Goal: Information Seeking & Learning: Learn about a topic

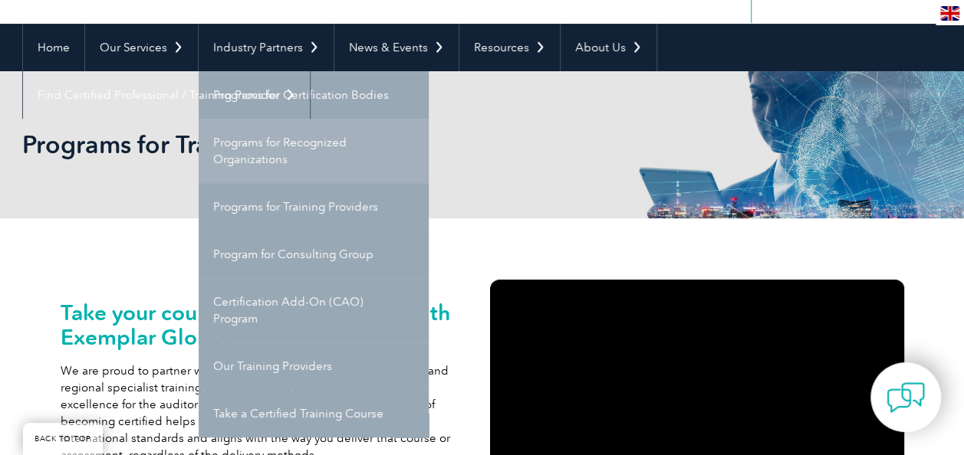
scroll to position [153, 0]
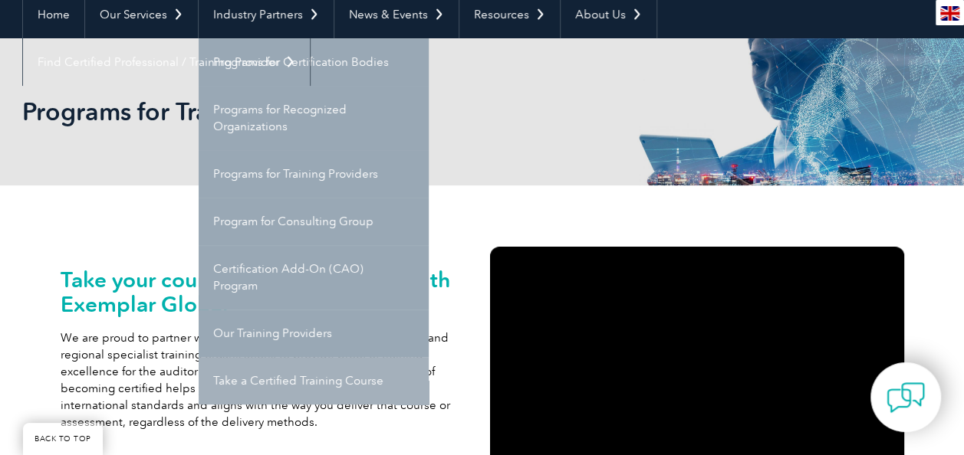
click at [344, 377] on link "Take a Certified Training Course" at bounding box center [314, 381] width 230 height 48
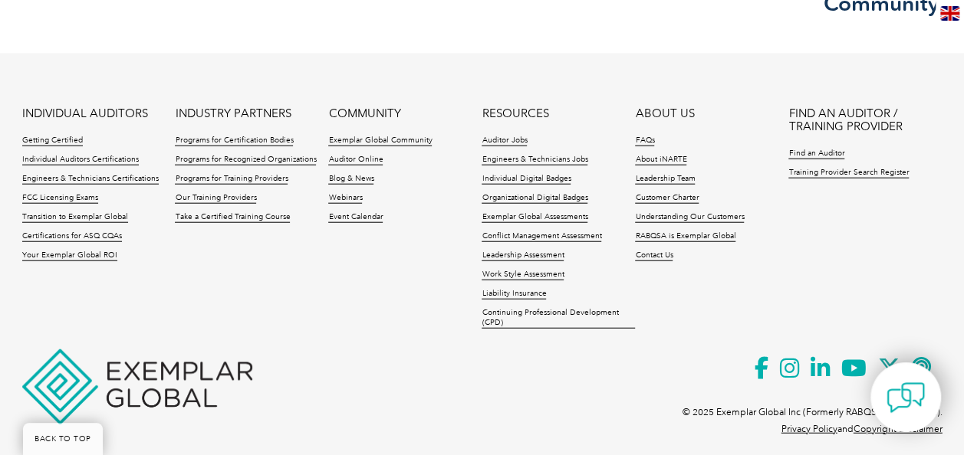
scroll to position [1800, 0]
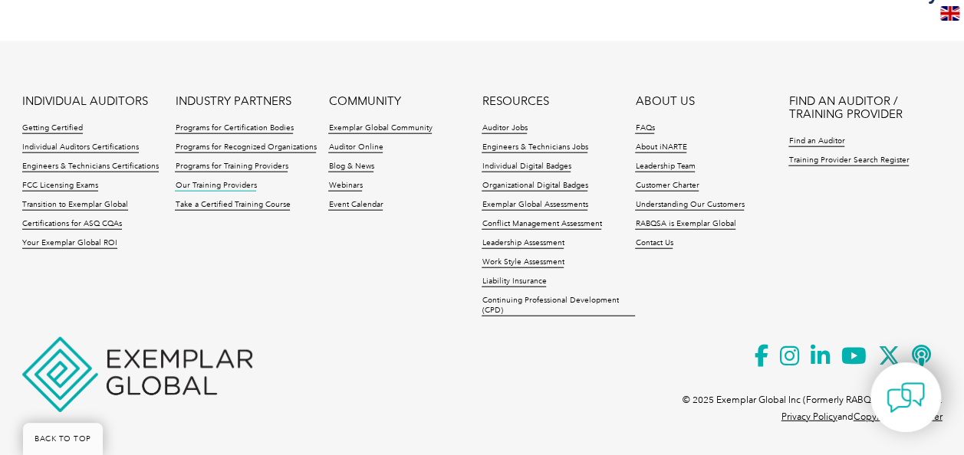
click at [224, 183] on link "Our Training Providers" at bounding box center [215, 186] width 81 height 11
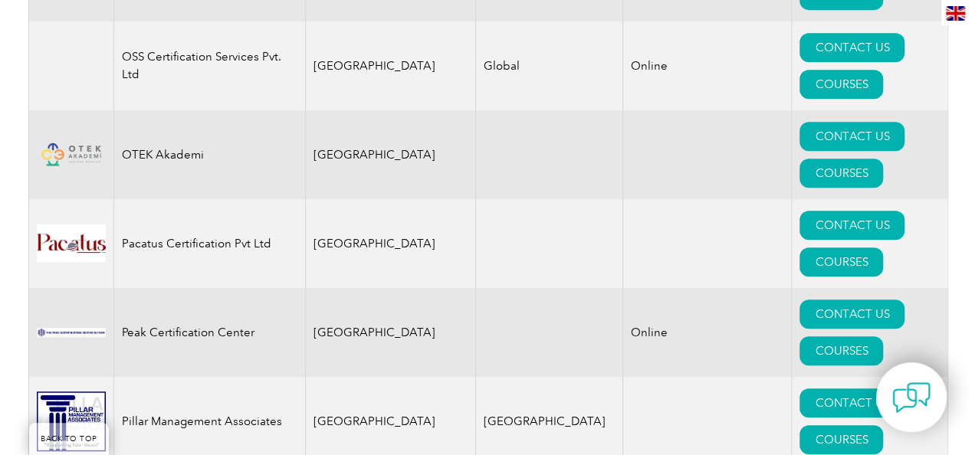
scroll to position [17769, 0]
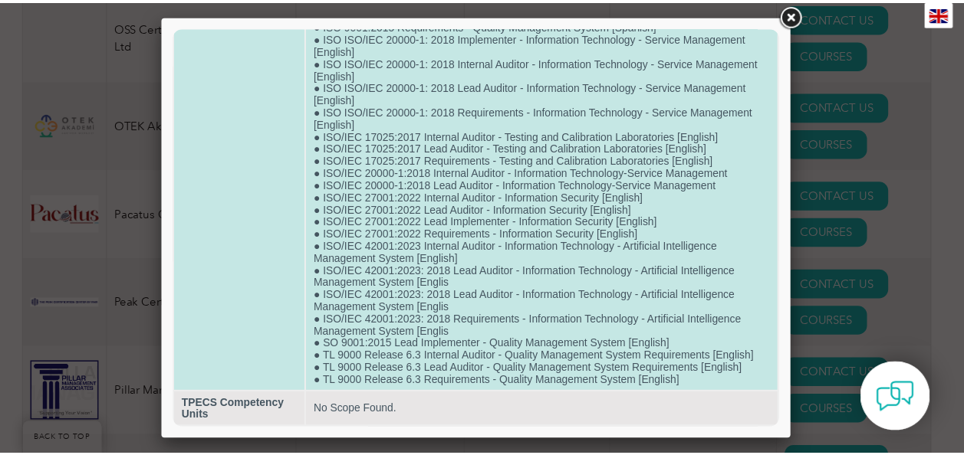
scroll to position [1034, 0]
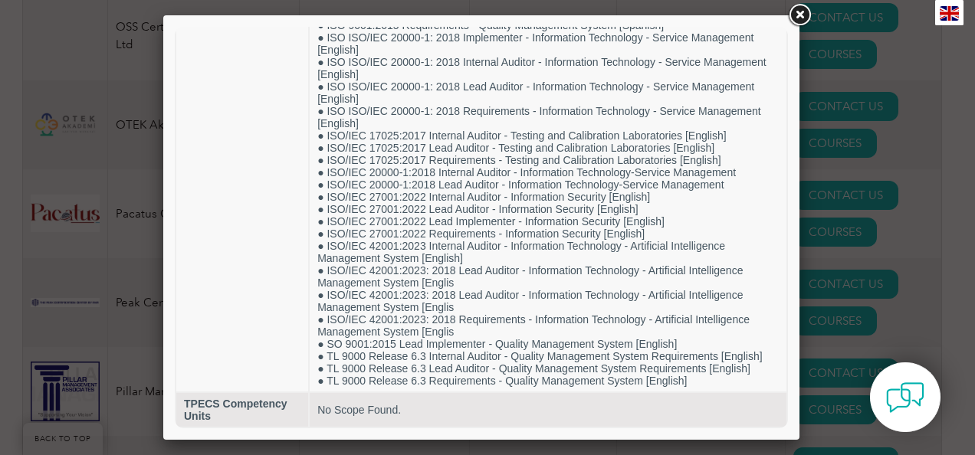
click at [802, 12] on link at bounding box center [800, 16] width 28 height 28
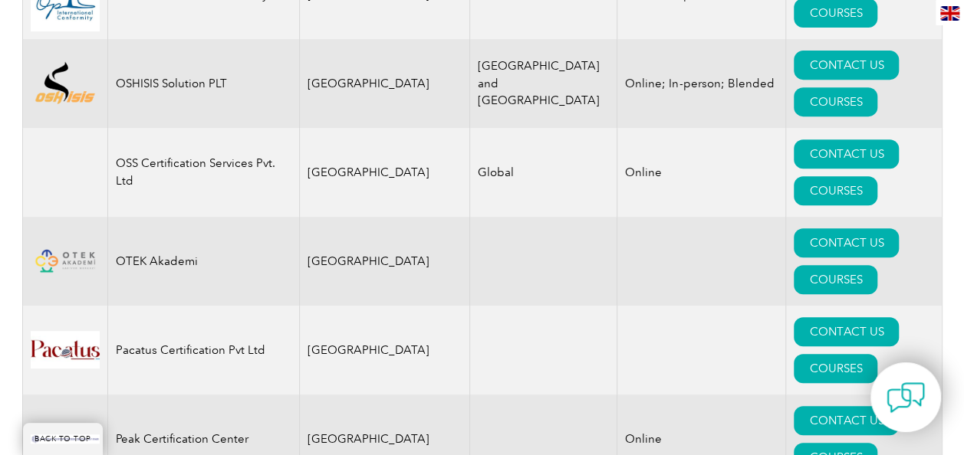
scroll to position [17615, 0]
